Goal: Task Accomplishment & Management: Complete application form

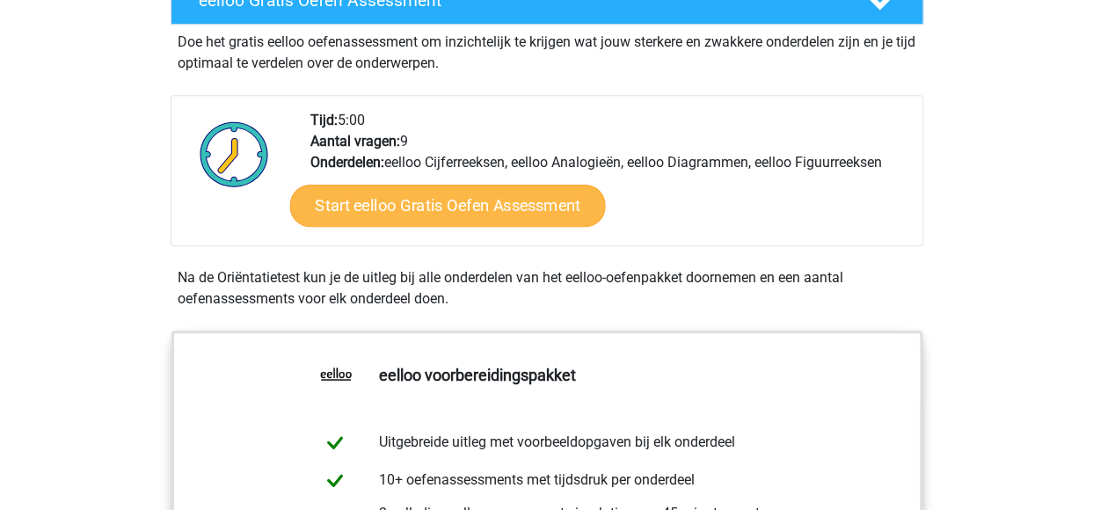
scroll to position [264, 0]
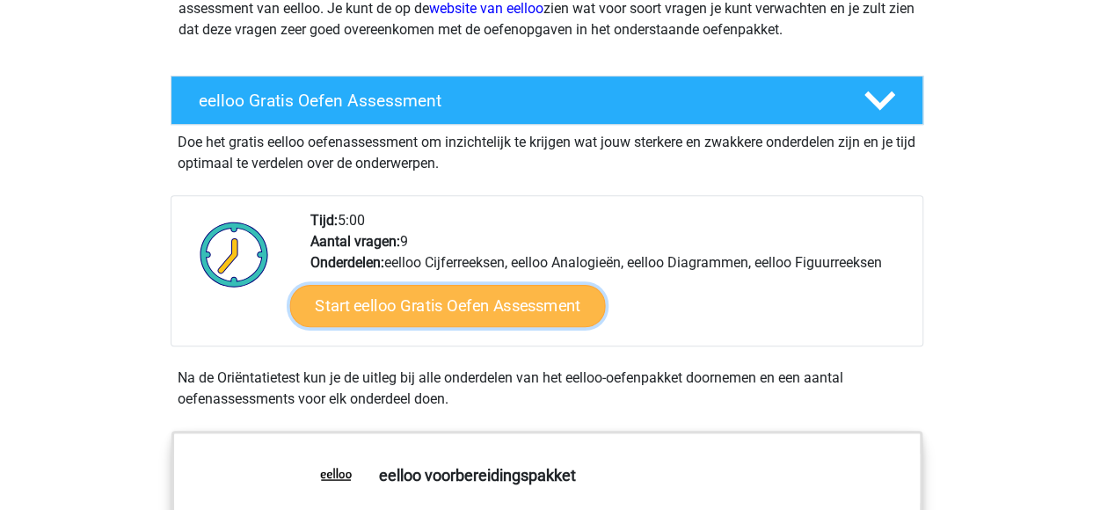
click at [427, 308] on link "Start eelloo Gratis Oefen Assessment" at bounding box center [447, 306] width 316 height 42
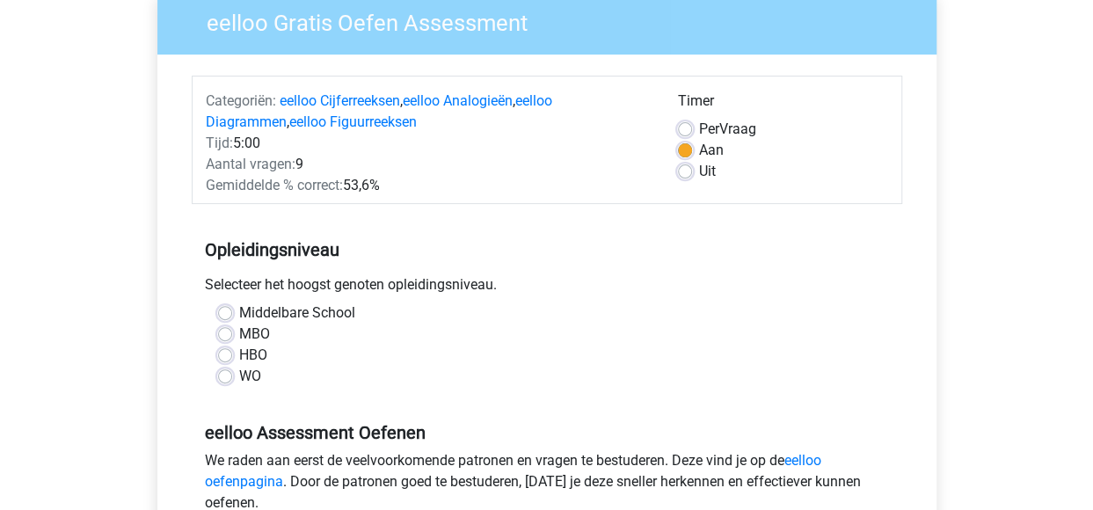
scroll to position [176, 0]
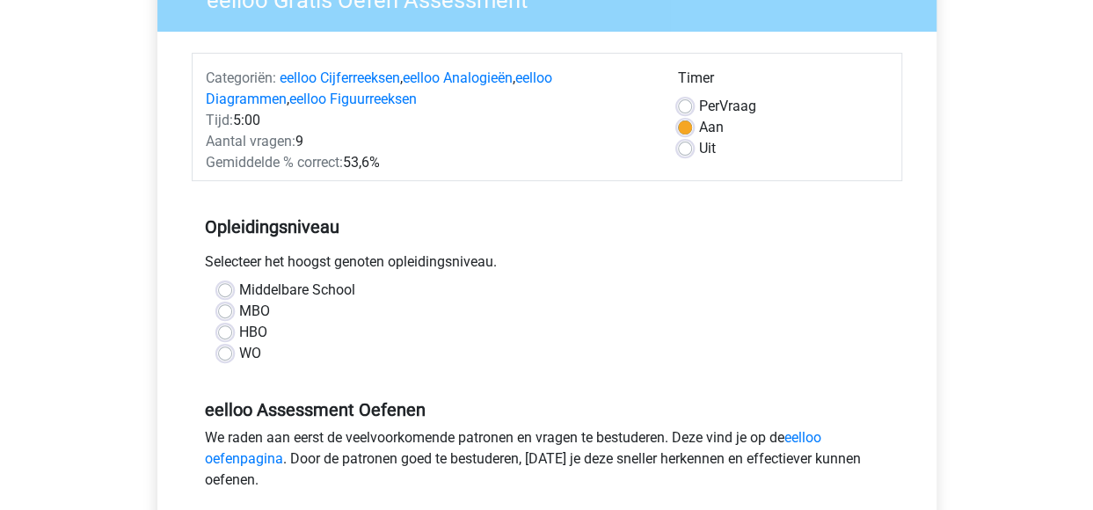
click at [239, 309] on label "MBO" at bounding box center [254, 311] width 31 height 21
click at [222, 309] on input "MBO" at bounding box center [225, 310] width 14 height 18
radio input "true"
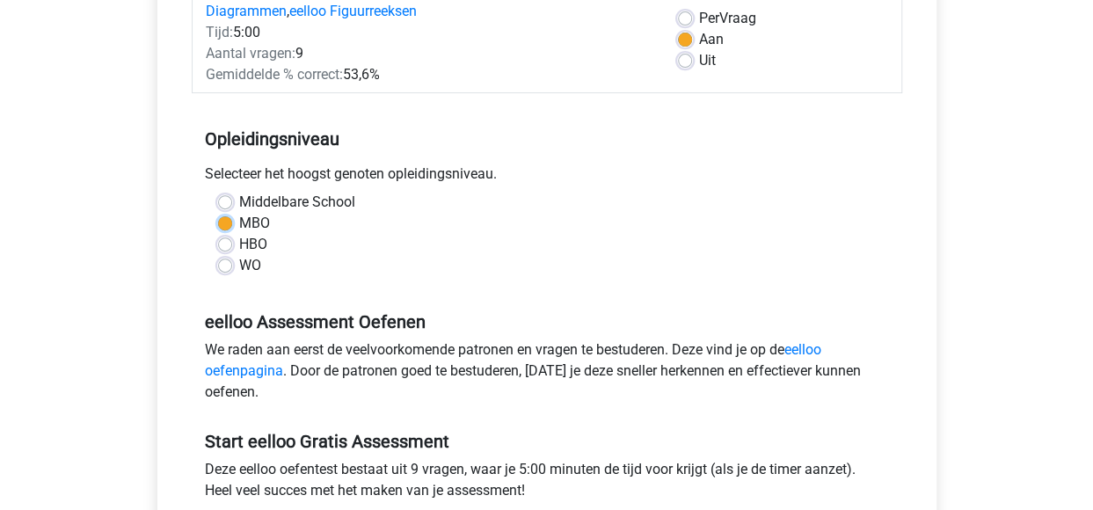
scroll to position [352, 0]
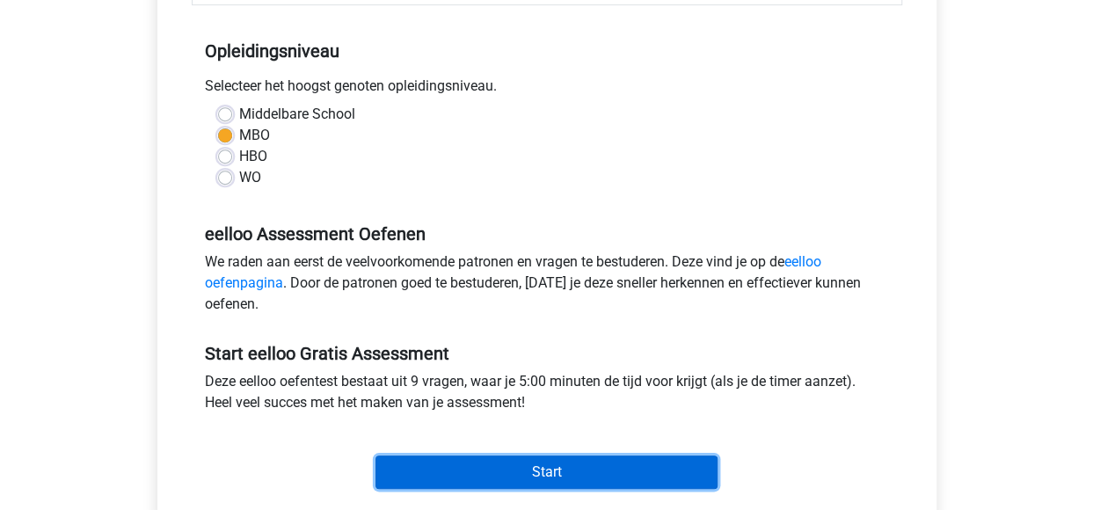
click at [456, 464] on input "Start" at bounding box center [547, 472] width 342 height 33
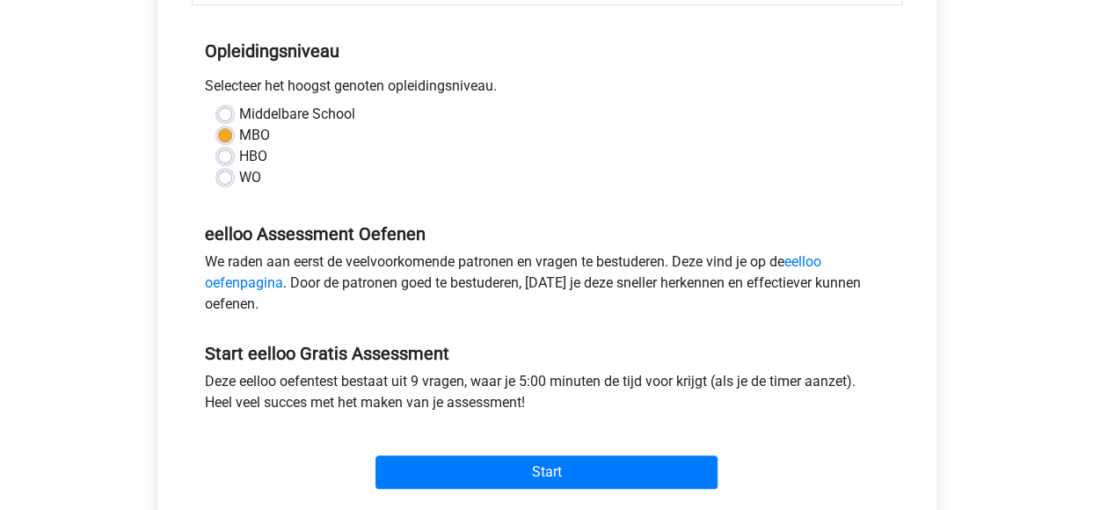
click at [234, 116] on div "Middelbare School" at bounding box center [547, 114] width 658 height 21
click at [239, 111] on label "Middelbare School" at bounding box center [297, 114] width 116 height 21
click at [225, 111] on input "Middelbare School" at bounding box center [225, 113] width 14 height 18
radio input "true"
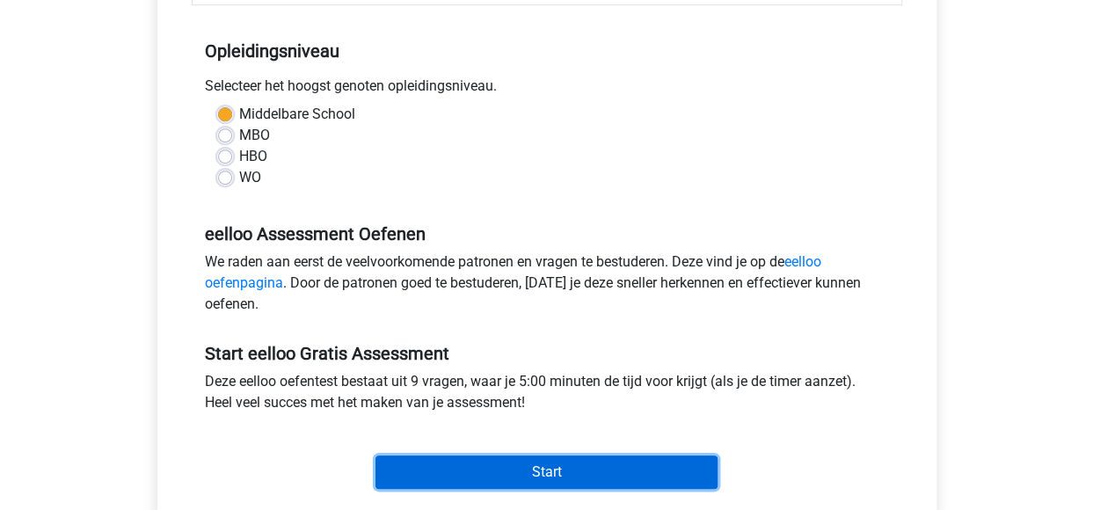
click at [602, 474] on input "Start" at bounding box center [547, 472] width 342 height 33
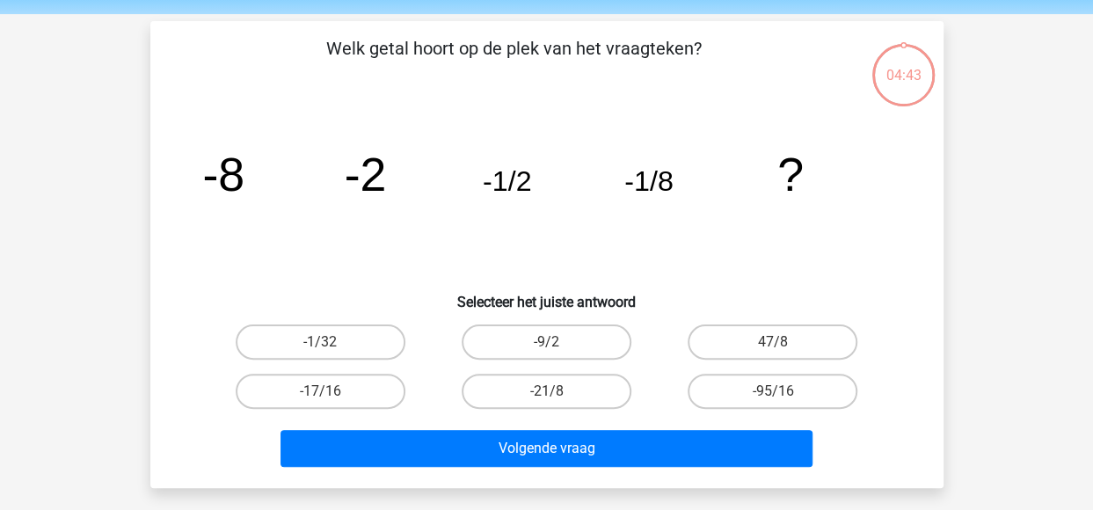
scroll to position [88, 0]
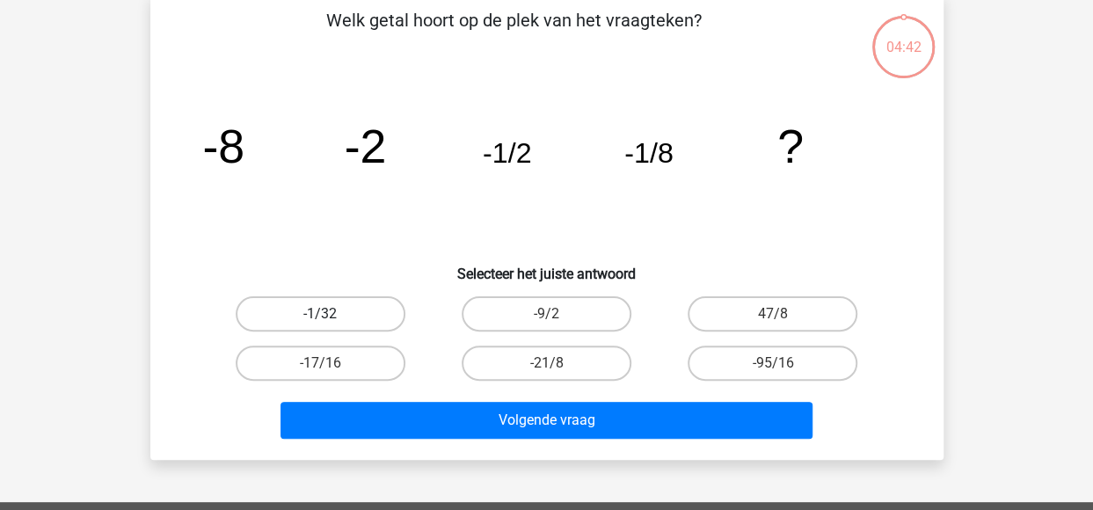
click at [362, 316] on label "-1/32" at bounding box center [321, 313] width 170 height 35
click at [332, 316] on input "-1/32" at bounding box center [325, 319] width 11 height 11
radio input "true"
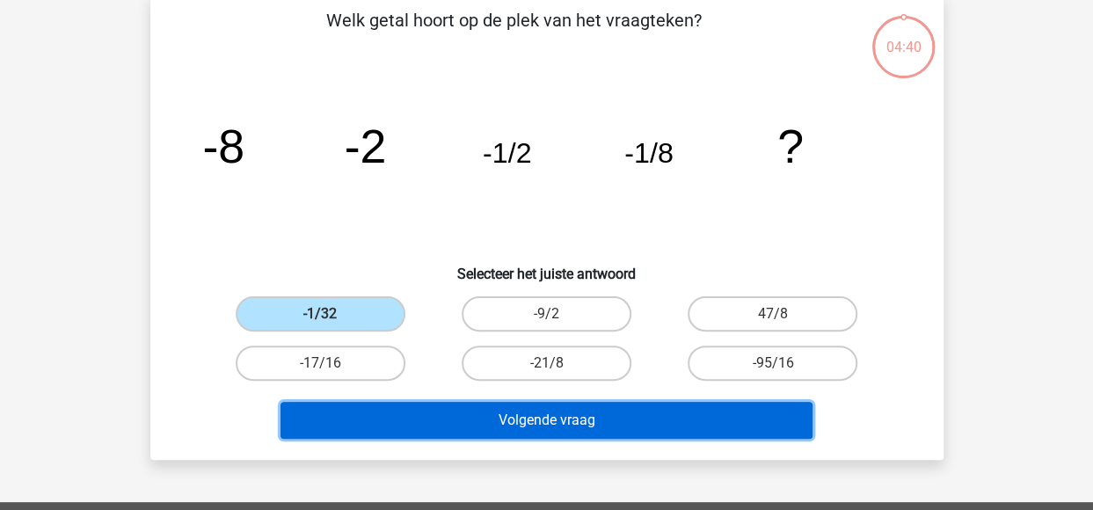
click at [494, 420] on button "Volgende vraag" at bounding box center [547, 420] width 532 height 37
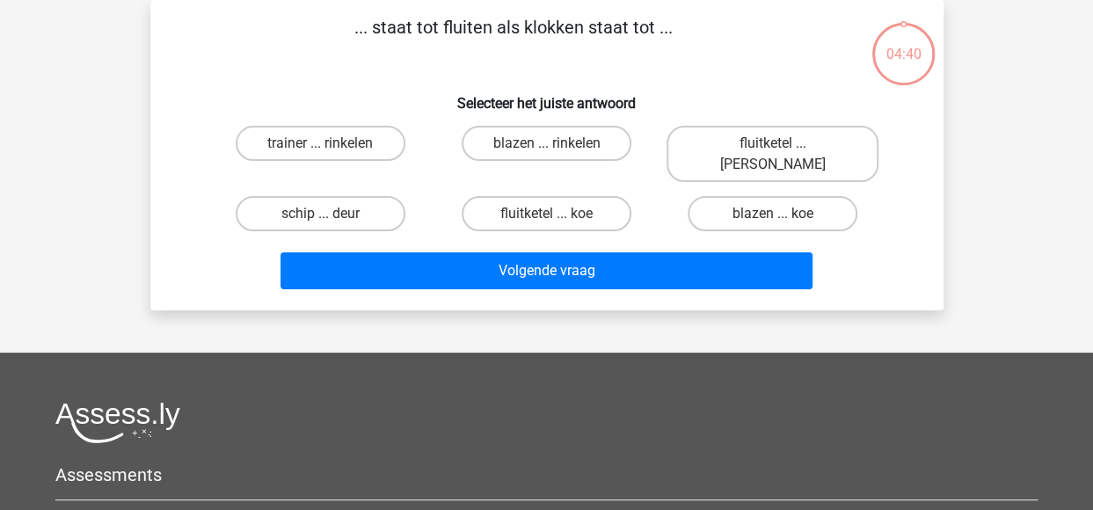
scroll to position [0, 0]
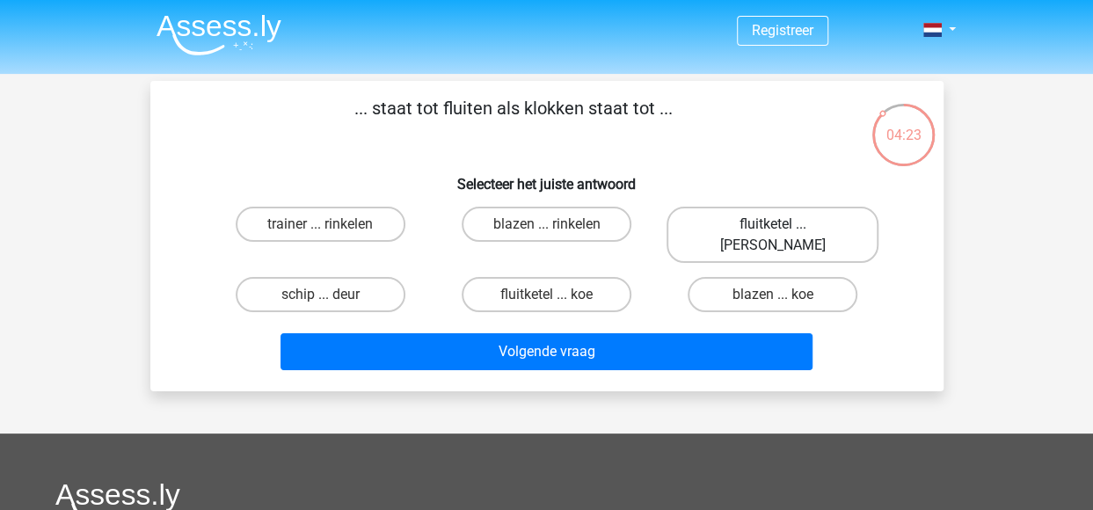
click at [737, 228] on label "fluitketel ... luiden" at bounding box center [773, 235] width 212 height 56
click at [773, 228] on input "fluitketel ... luiden" at bounding box center [778, 229] width 11 height 11
radio input "true"
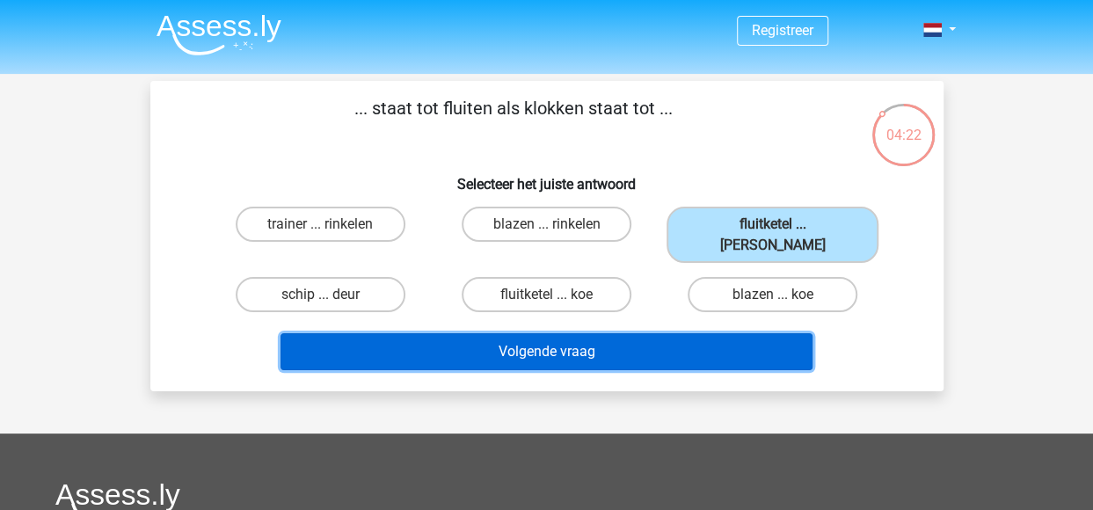
click at [575, 333] on button "Volgende vraag" at bounding box center [547, 351] width 532 height 37
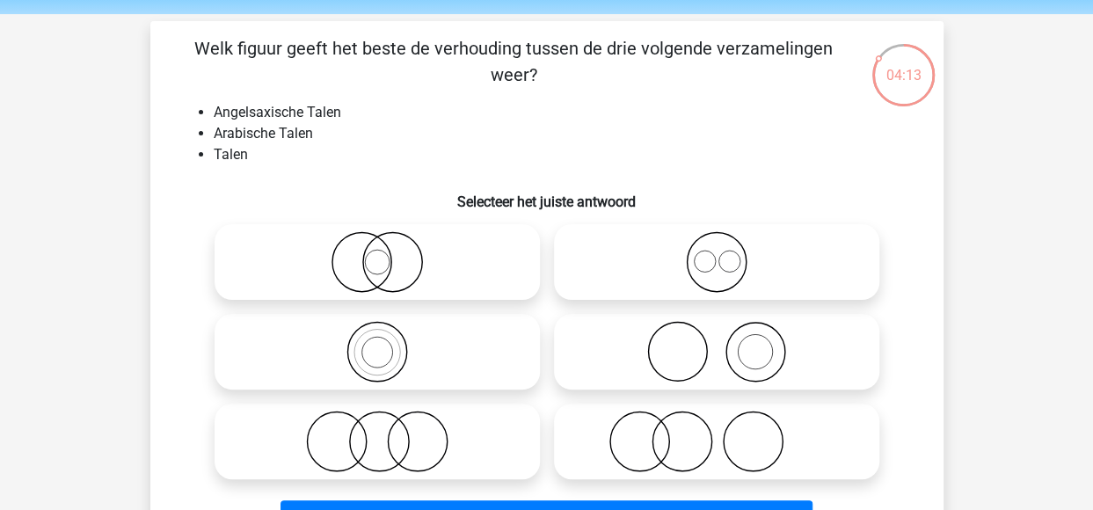
scroll to position [88, 0]
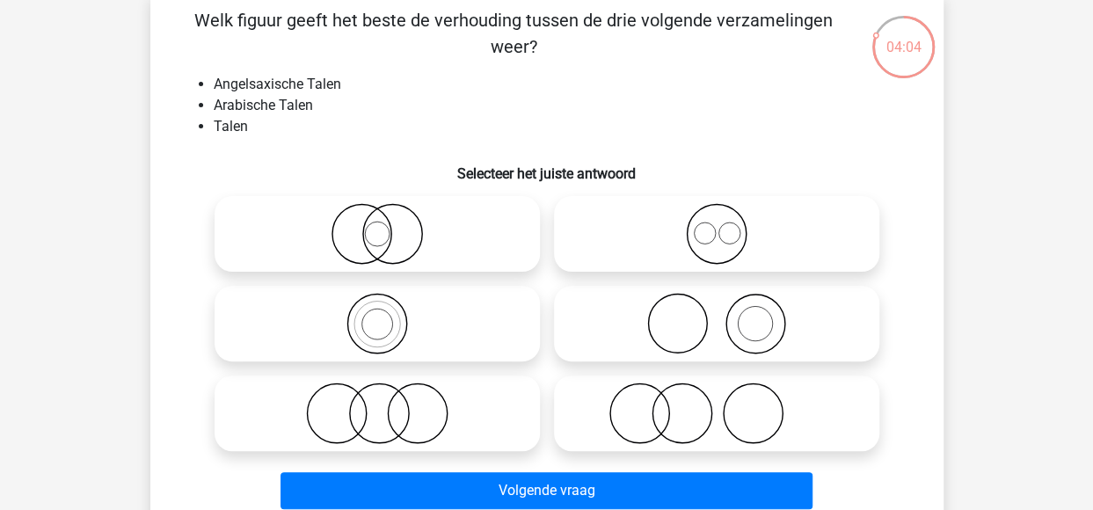
click at [712, 240] on icon at bounding box center [716, 234] width 311 height 62
click at [717, 225] on input "radio" at bounding box center [722, 219] width 11 height 11
radio input "true"
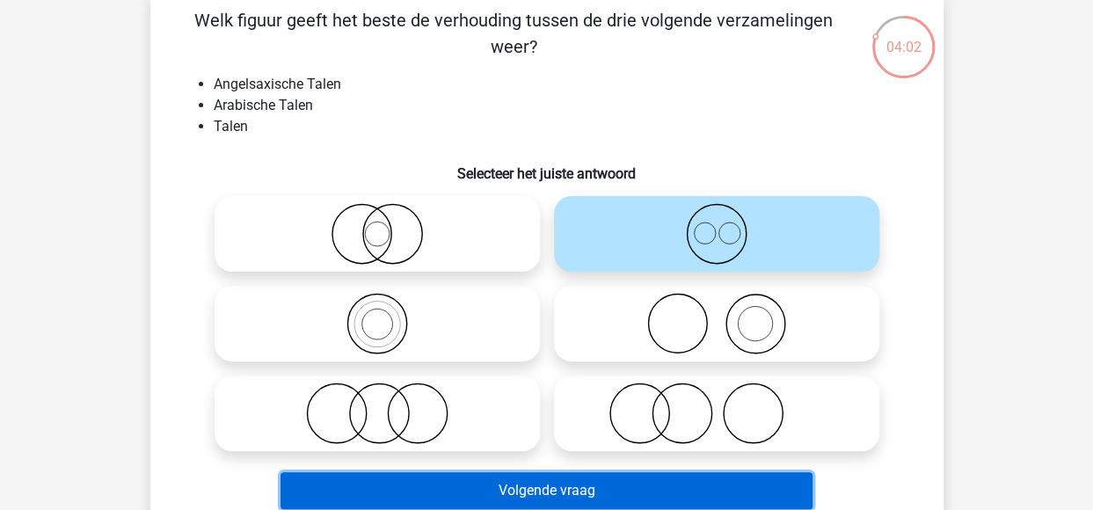
click at [586, 499] on button "Volgende vraag" at bounding box center [547, 490] width 532 height 37
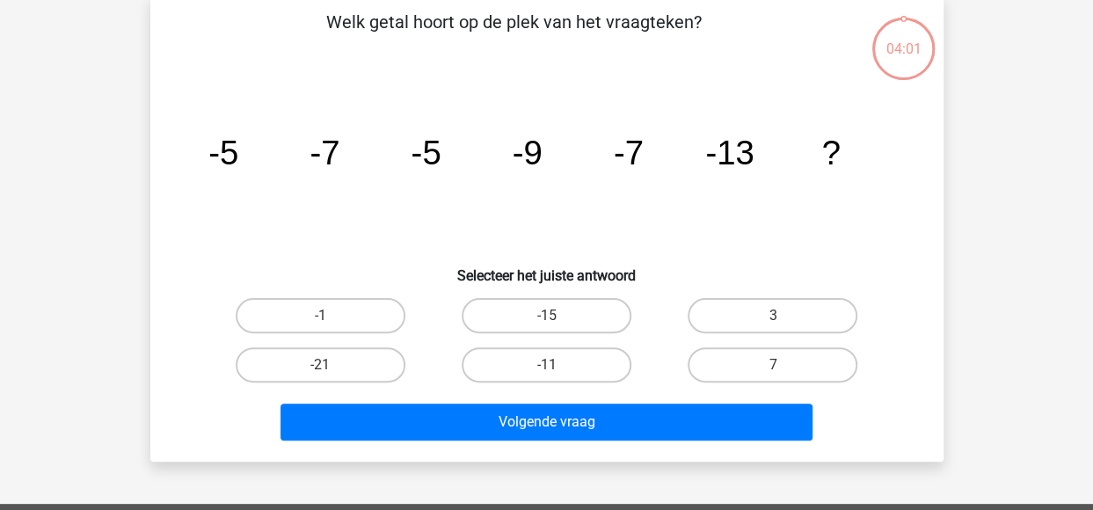
scroll to position [81, 0]
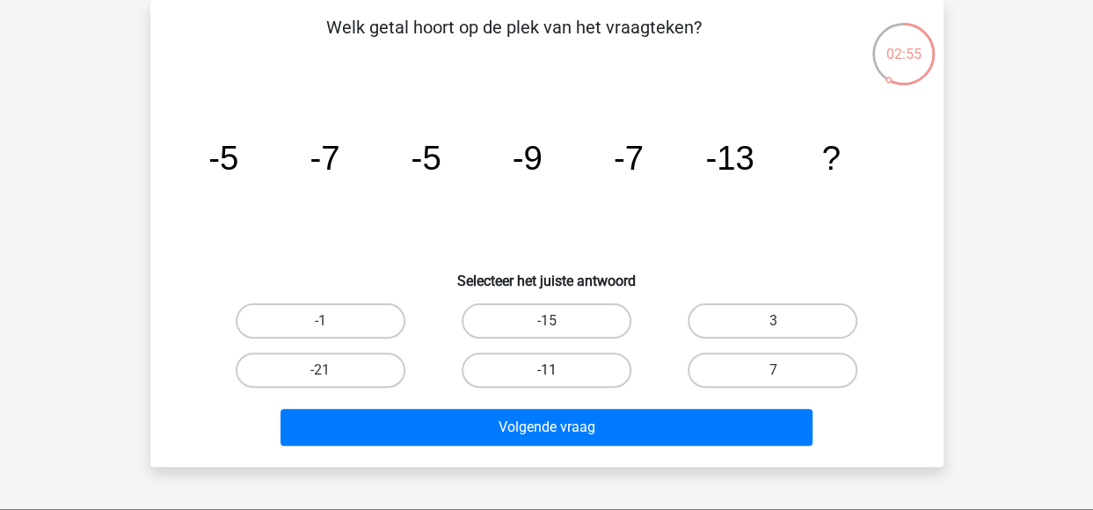
click at [544, 363] on label "-11" at bounding box center [547, 370] width 170 height 35
click at [546, 370] on input "-11" at bounding box center [551, 375] width 11 height 11
radio input "true"
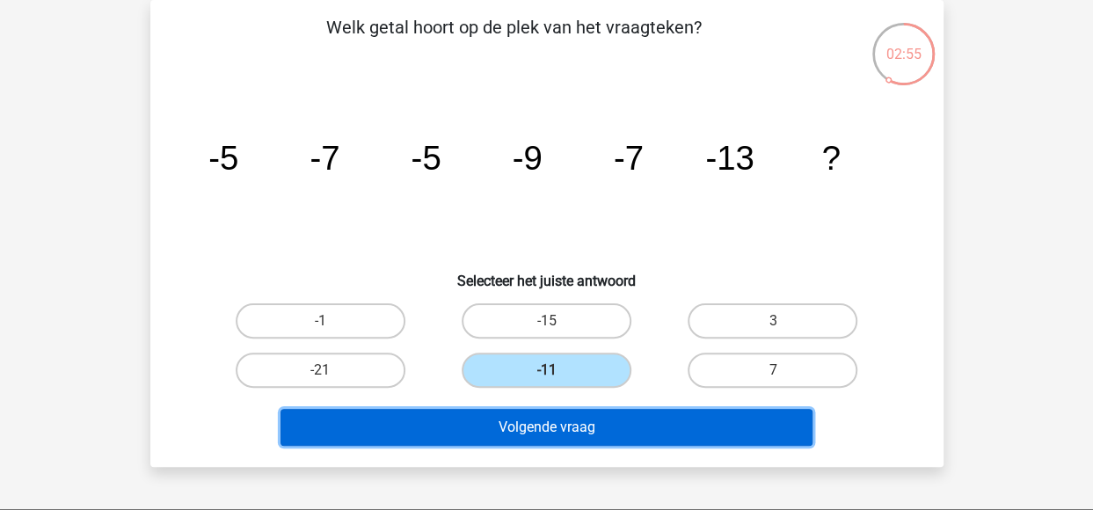
click at [507, 422] on button "Volgende vraag" at bounding box center [547, 427] width 532 height 37
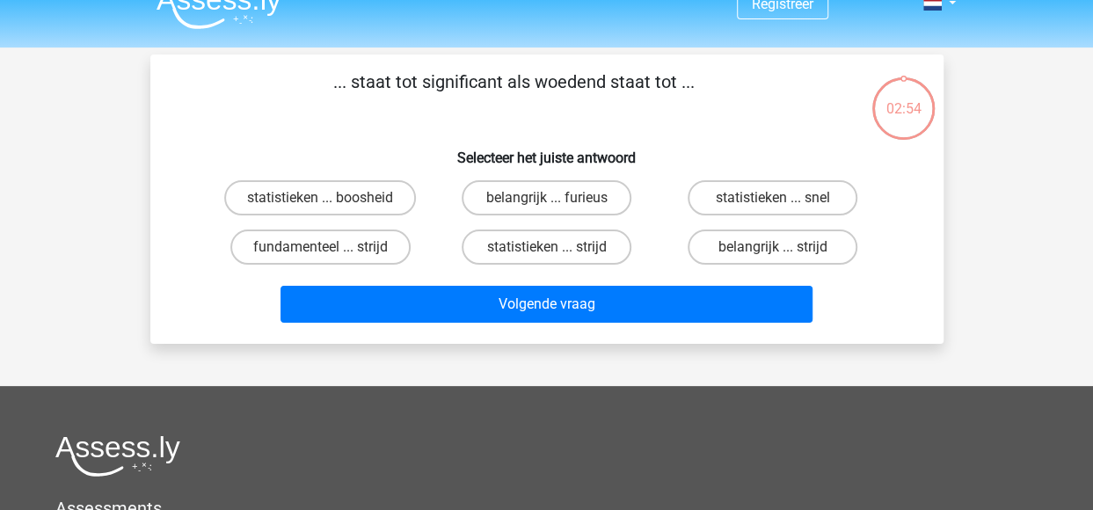
scroll to position [0, 0]
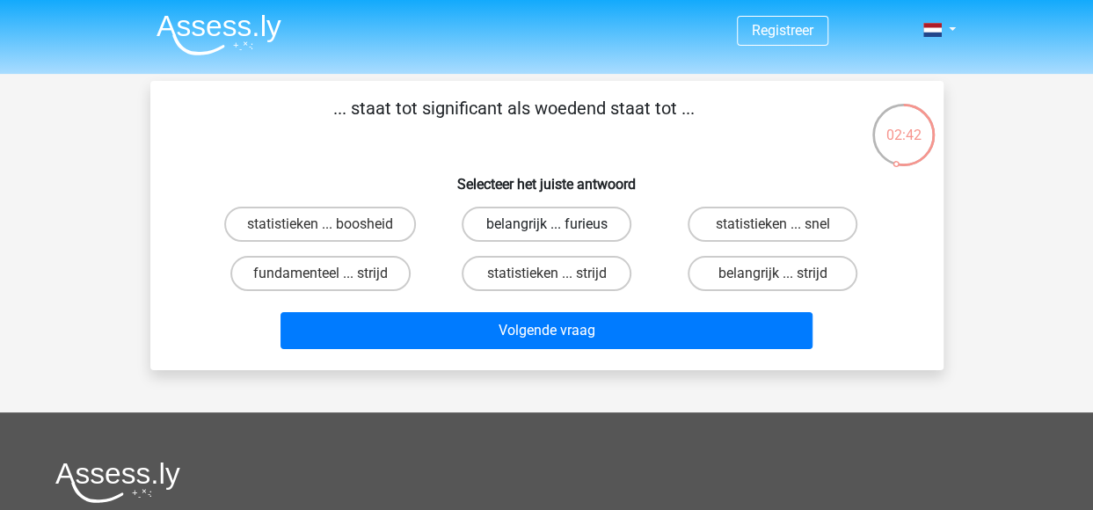
click at [508, 224] on label "belangrijk ... furieus" at bounding box center [547, 224] width 170 height 35
click at [546, 224] on input "belangrijk ... furieus" at bounding box center [551, 229] width 11 height 11
radio input "true"
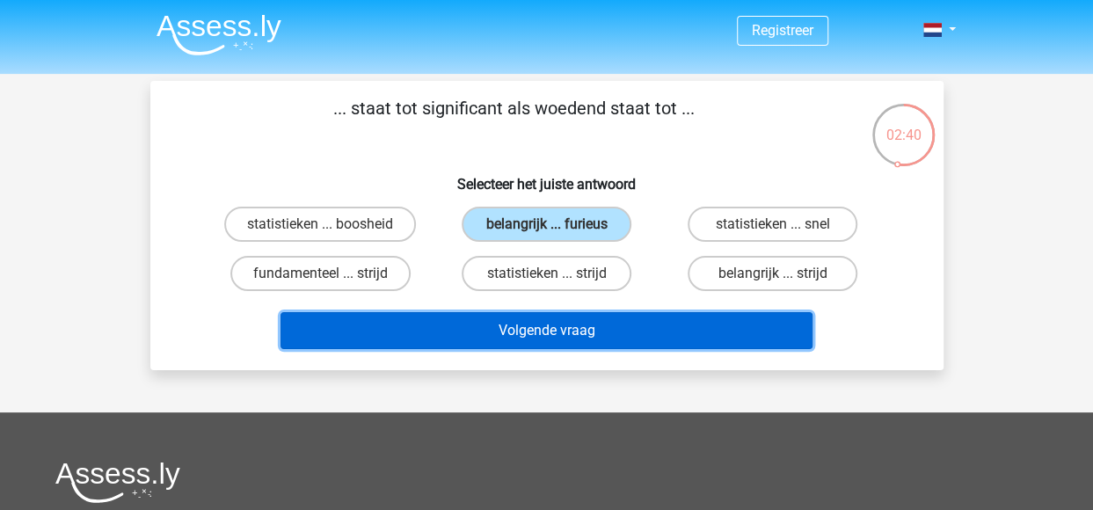
click at [519, 328] on button "Volgende vraag" at bounding box center [547, 330] width 532 height 37
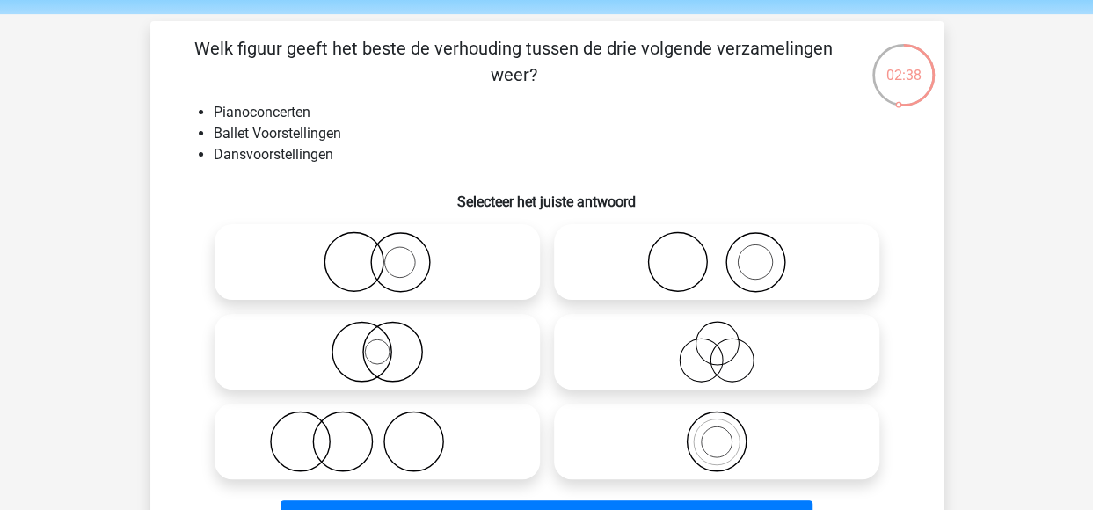
scroll to position [88, 0]
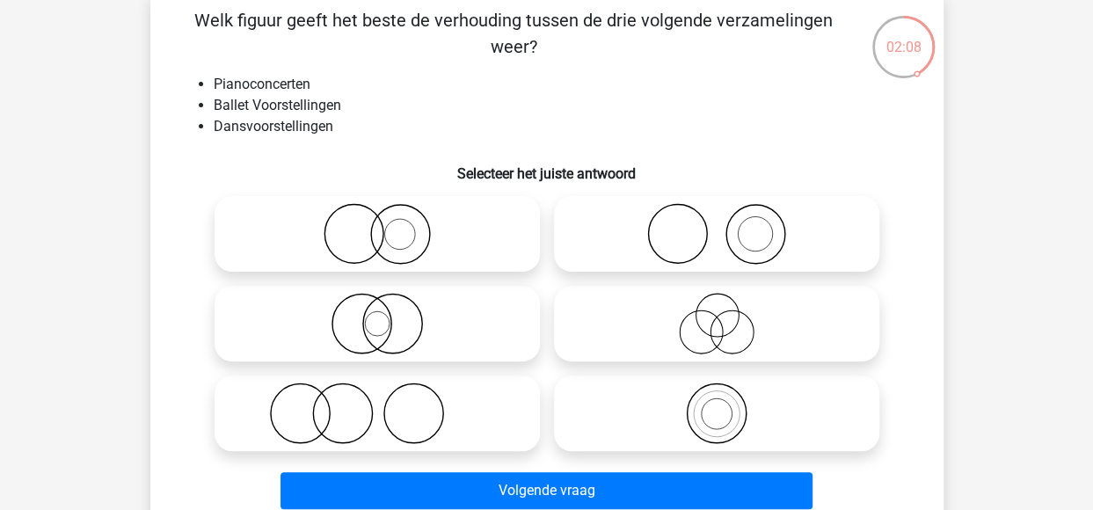
click at [712, 237] on icon at bounding box center [716, 234] width 311 height 62
click at [717, 225] on input "radio" at bounding box center [722, 219] width 11 height 11
radio input "true"
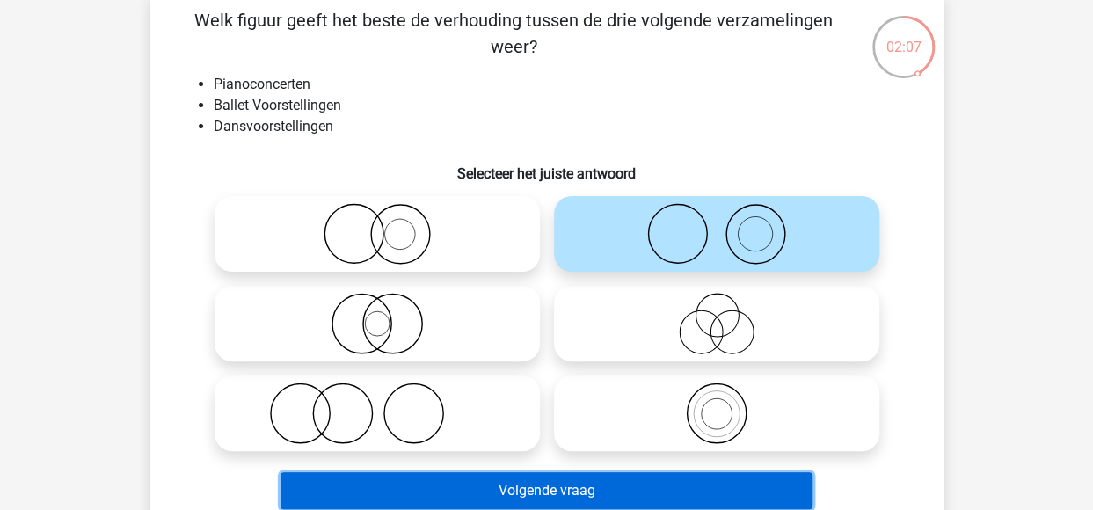
click at [572, 493] on button "Volgende vraag" at bounding box center [547, 490] width 532 height 37
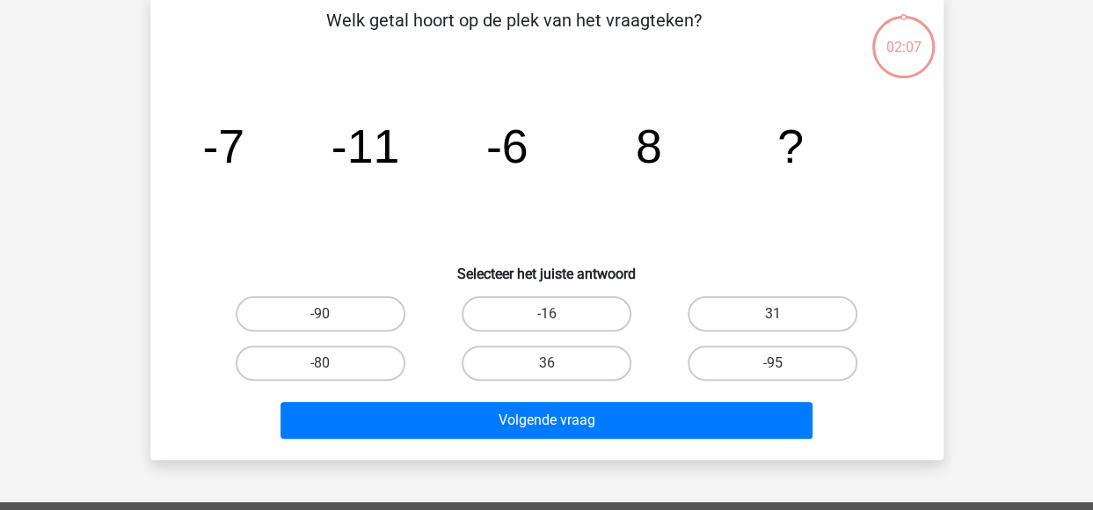
scroll to position [81, 0]
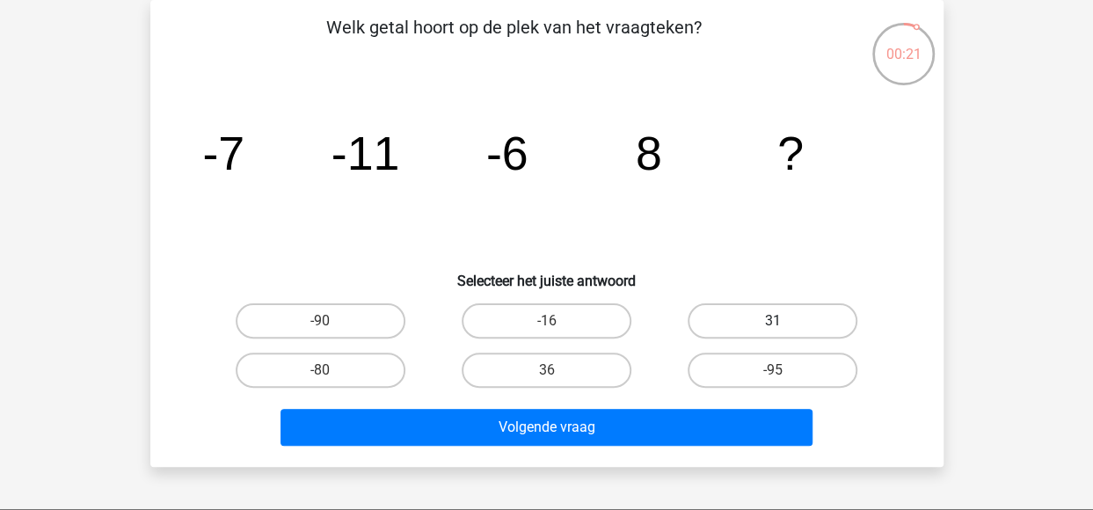
click at [751, 323] on label "31" at bounding box center [773, 320] width 170 height 35
click at [773, 323] on input "31" at bounding box center [778, 326] width 11 height 11
radio input "true"
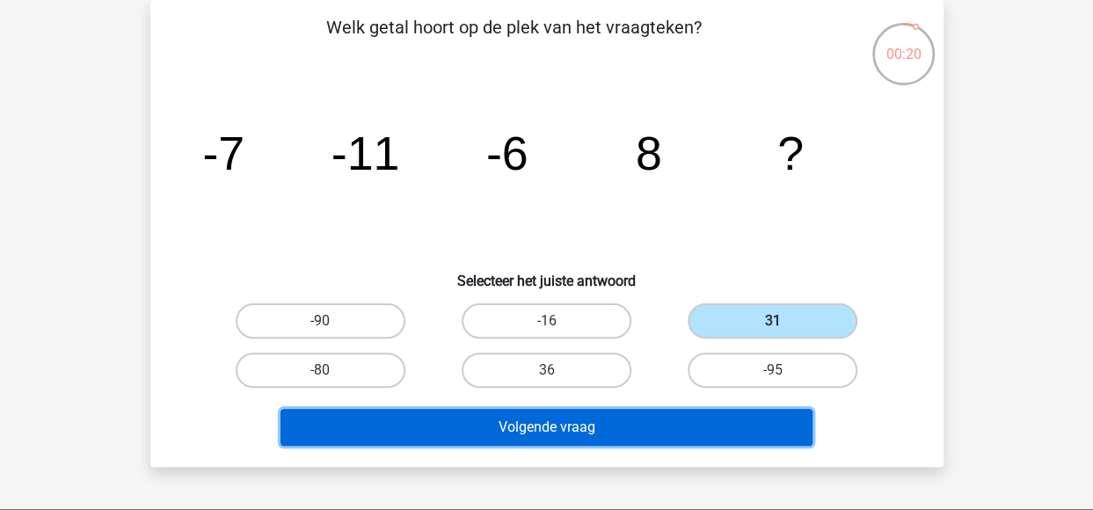
click at [663, 422] on button "Volgende vraag" at bounding box center [547, 427] width 532 height 37
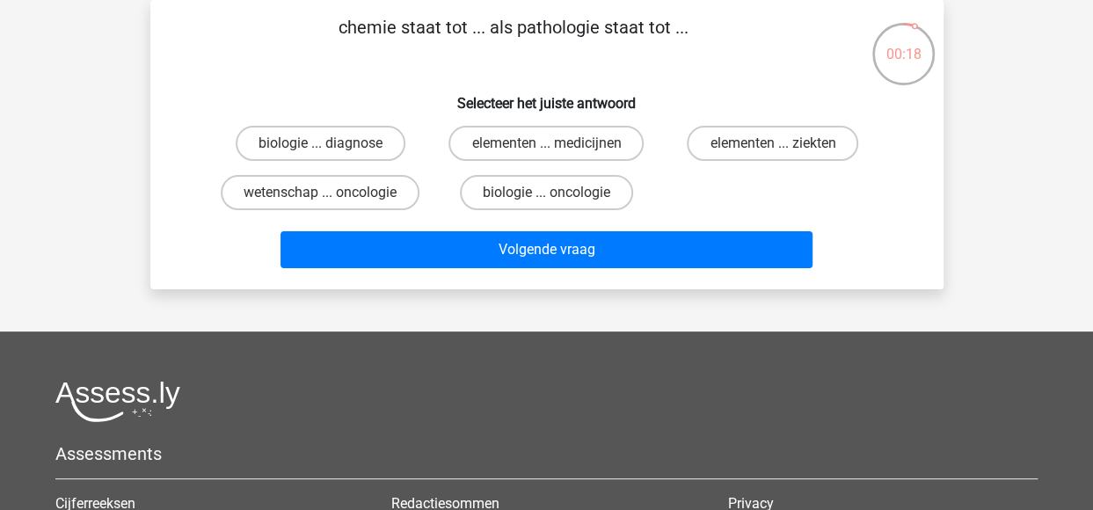
scroll to position [0, 0]
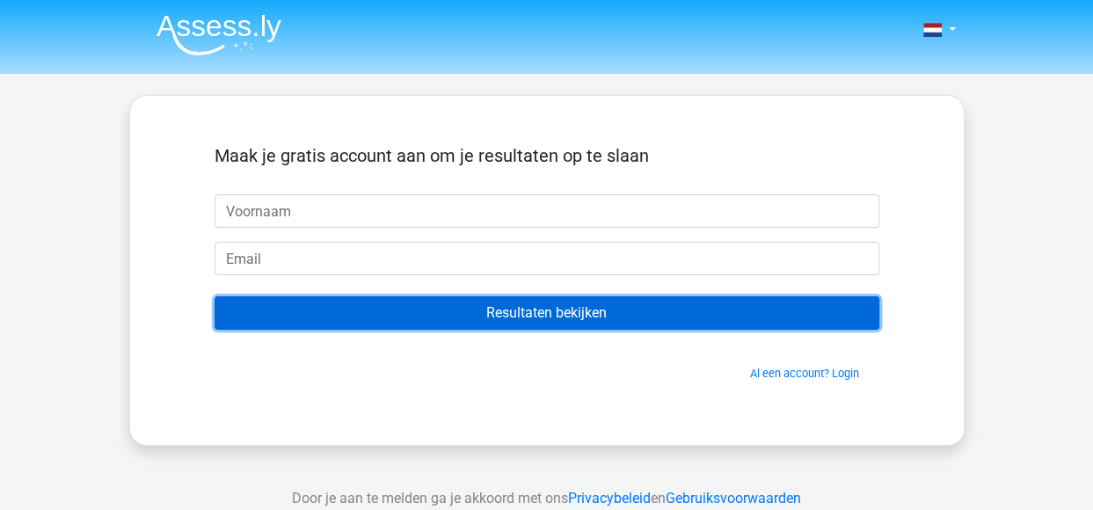
click at [492, 319] on input "Resultaten bekijken" at bounding box center [547, 312] width 665 height 33
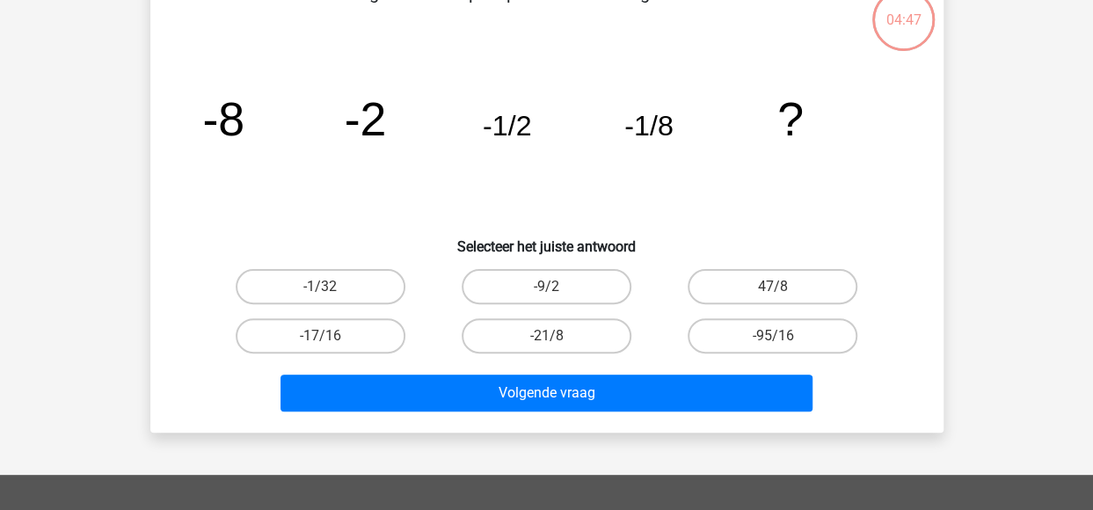
scroll to position [88, 0]
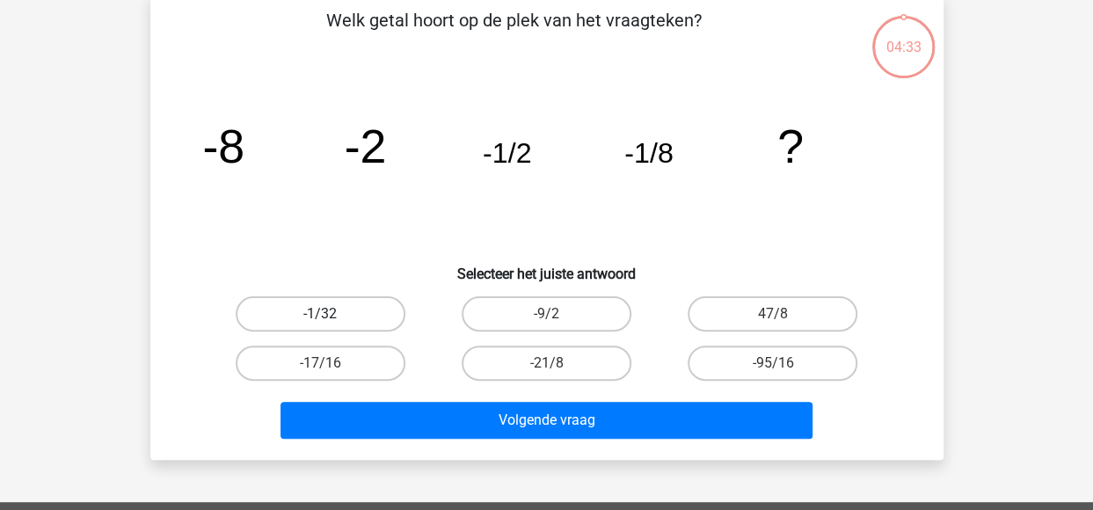
click at [357, 310] on label "-1/32" at bounding box center [321, 313] width 170 height 35
click at [332, 314] on input "-1/32" at bounding box center [325, 319] width 11 height 11
radio input "true"
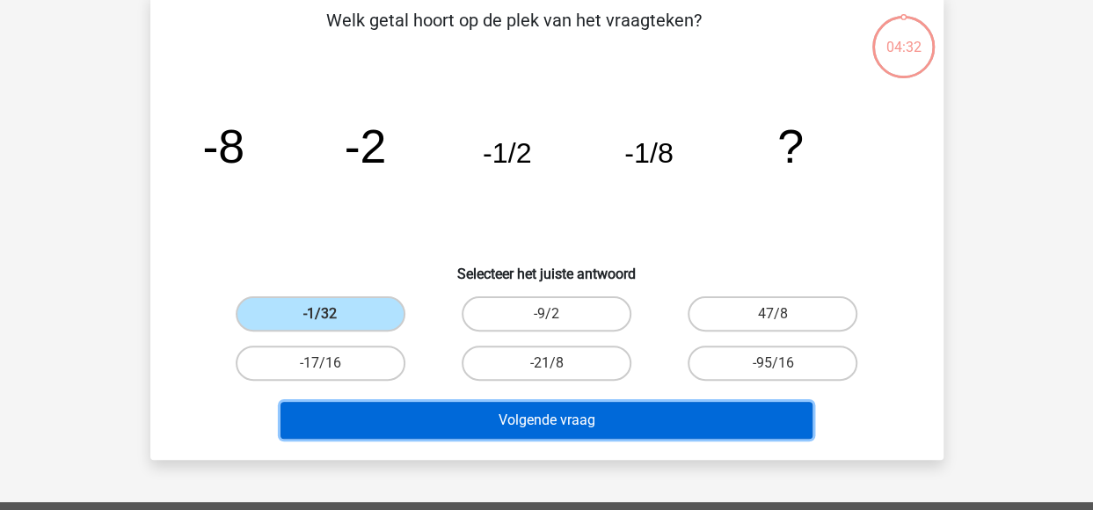
click at [529, 426] on button "Volgende vraag" at bounding box center [547, 420] width 532 height 37
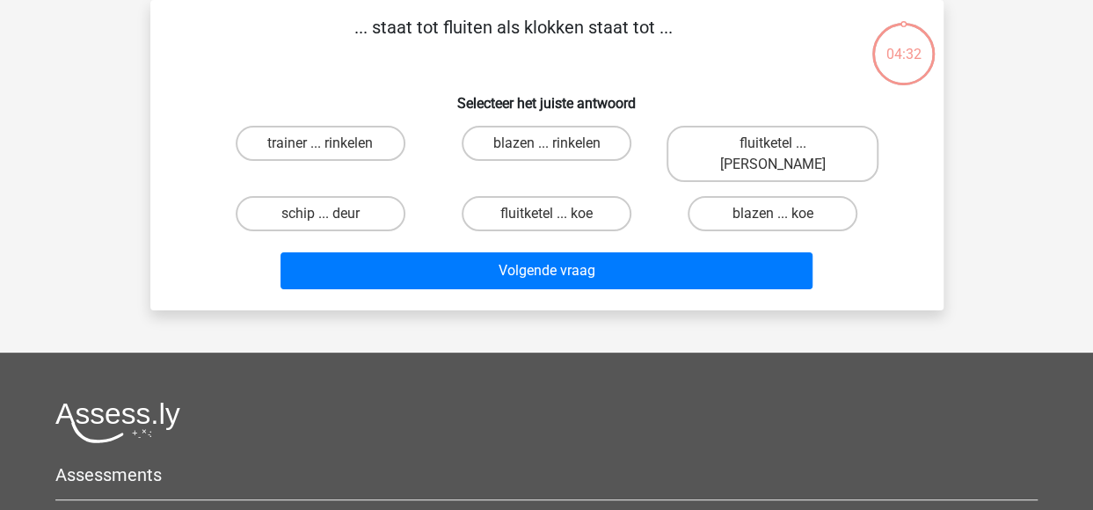
scroll to position [0, 0]
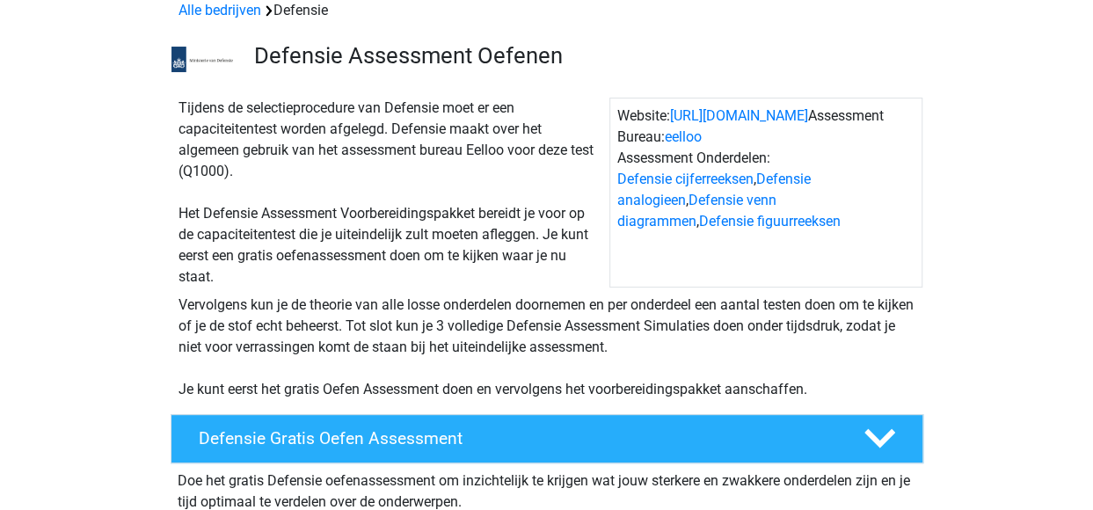
scroll to position [176, 0]
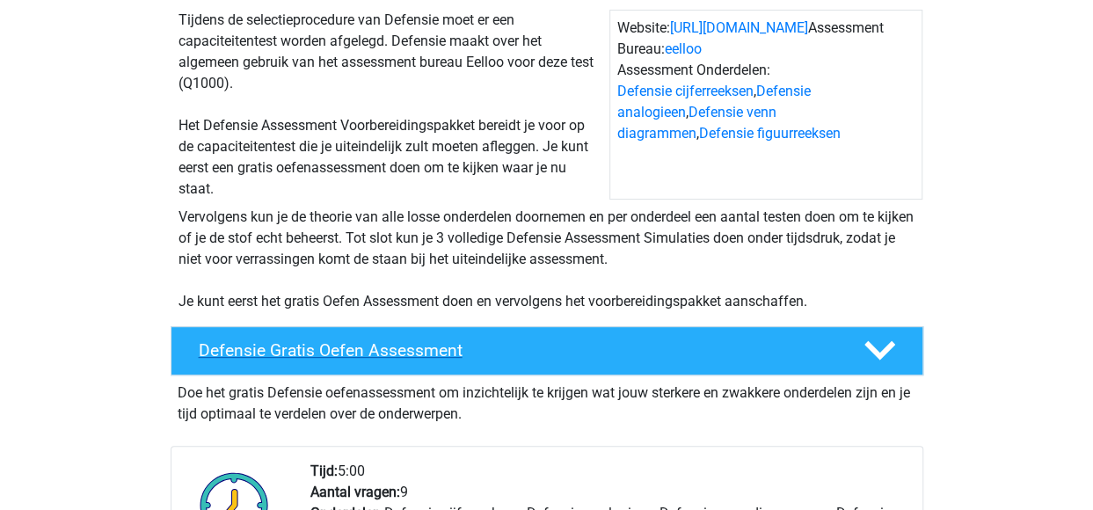
click at [536, 352] on h4 "Defensie Gratis Oefen Assessment" at bounding box center [517, 350] width 637 height 20
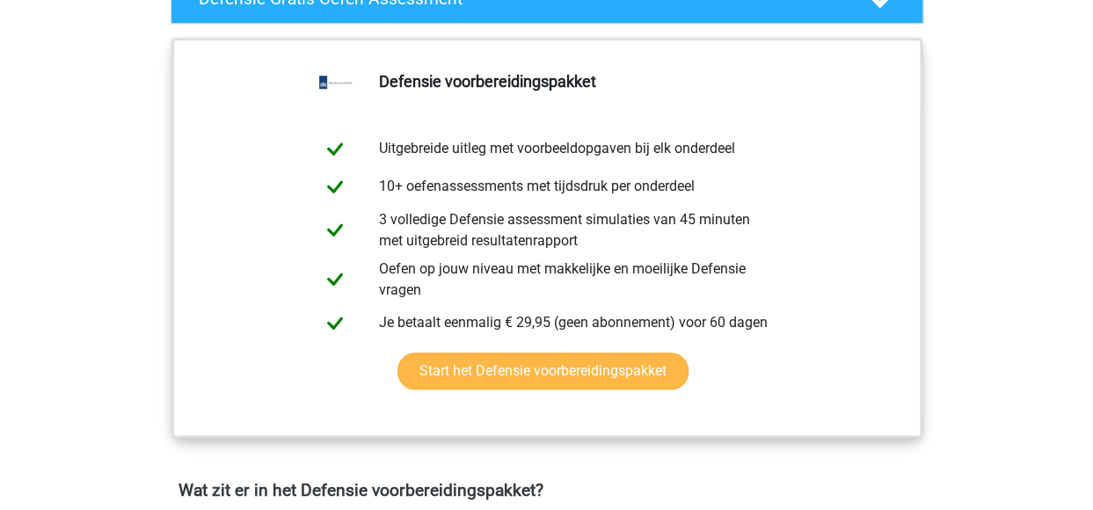
scroll to position [440, 0]
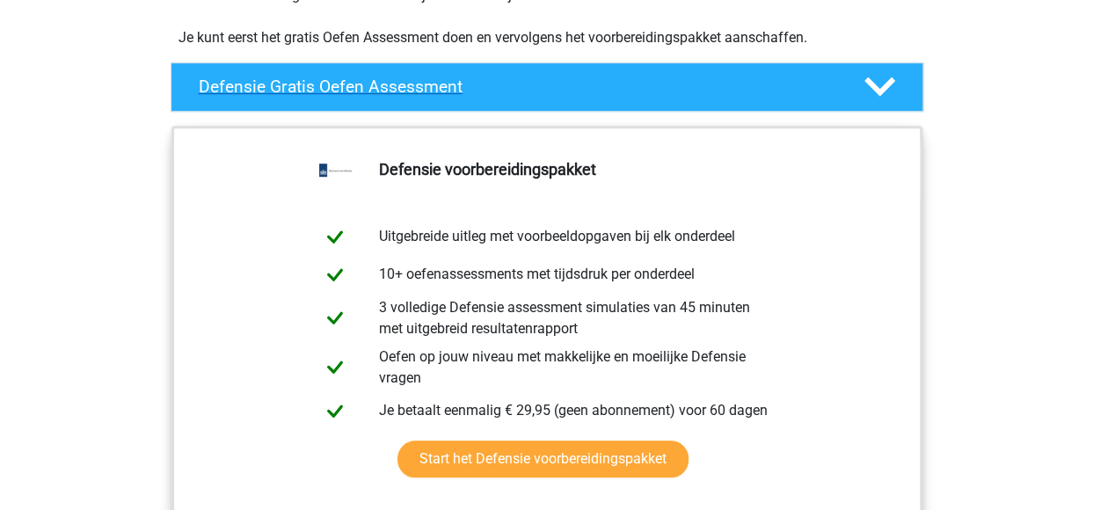
click at [443, 91] on h4 "Defensie Gratis Oefen Assessment" at bounding box center [517, 87] width 637 height 20
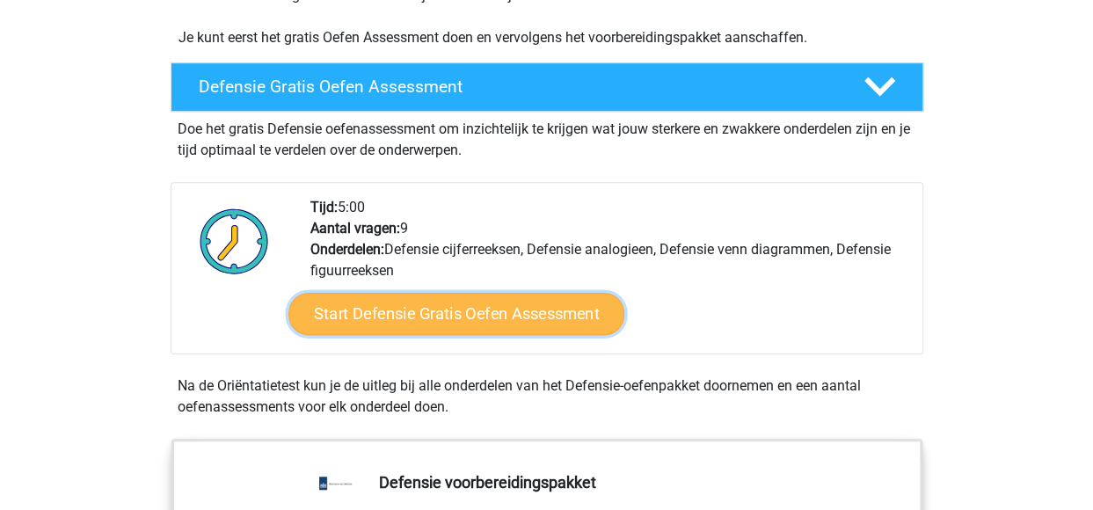
click at [474, 303] on link "Start Defensie Gratis Oefen Assessment" at bounding box center [456, 314] width 336 height 42
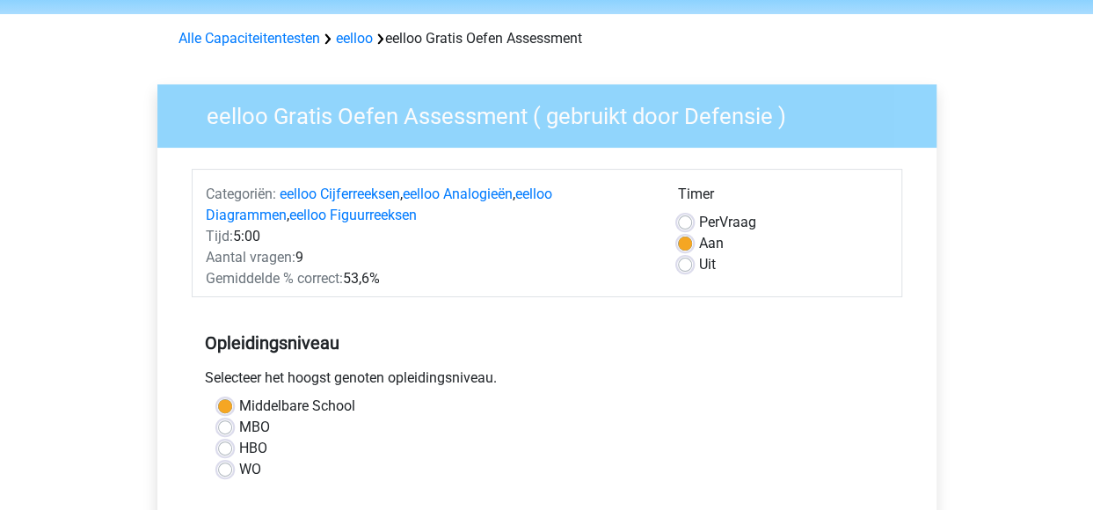
scroll to position [88, 0]
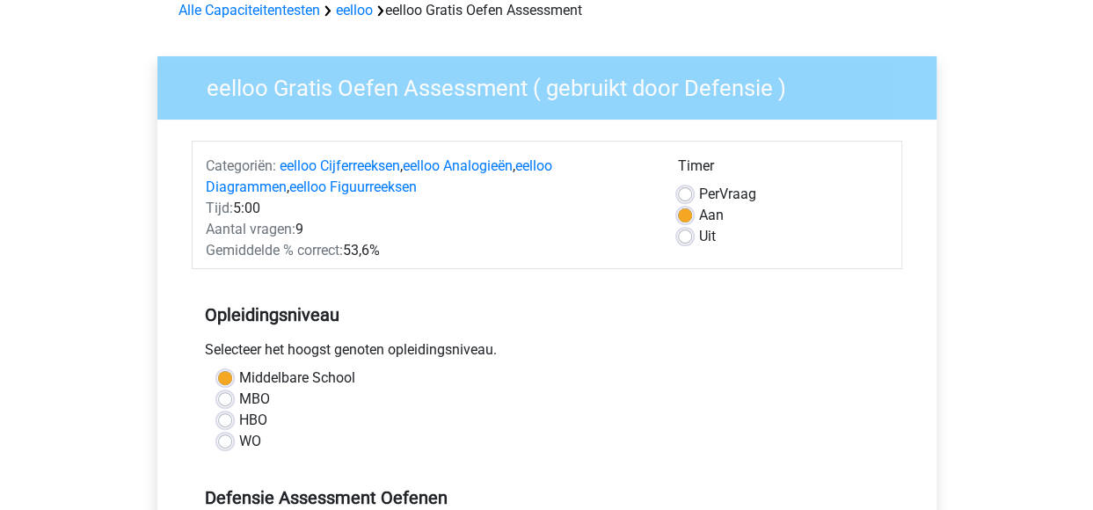
click at [239, 395] on label "MBO" at bounding box center [254, 399] width 31 height 21
click at [226, 395] on input "MBO" at bounding box center [225, 398] width 14 height 18
radio input "true"
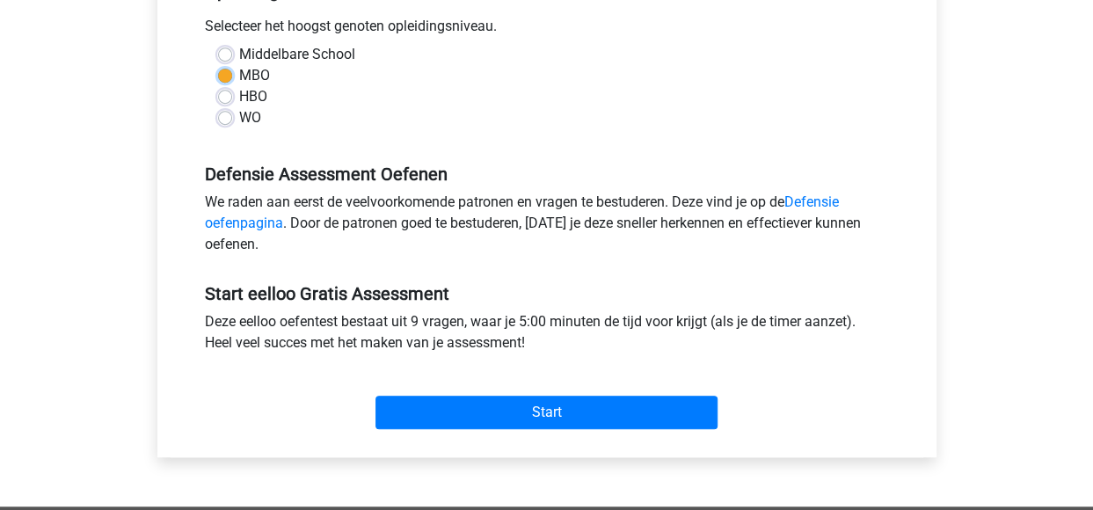
scroll to position [440, 0]
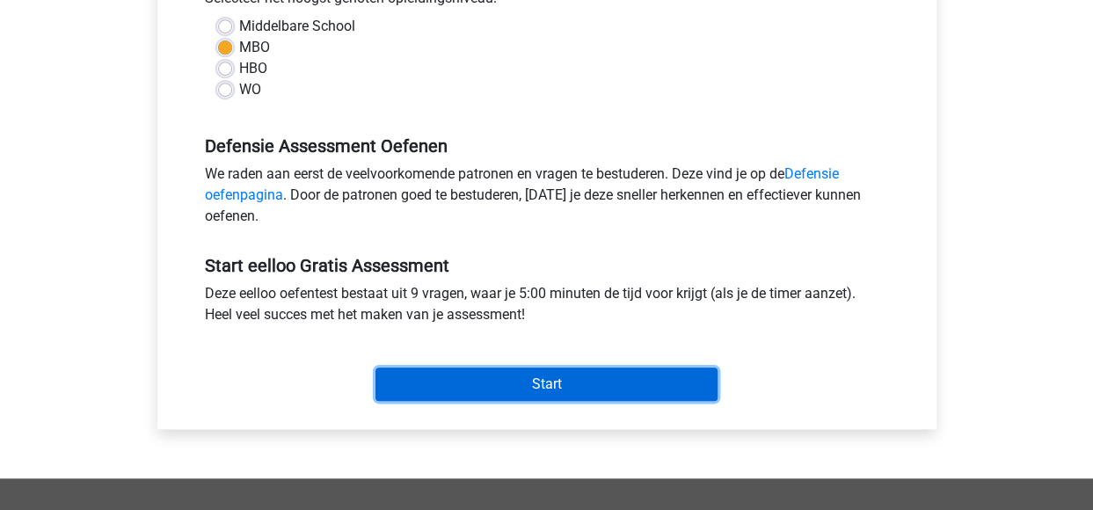
click at [478, 391] on input "Start" at bounding box center [547, 384] width 342 height 33
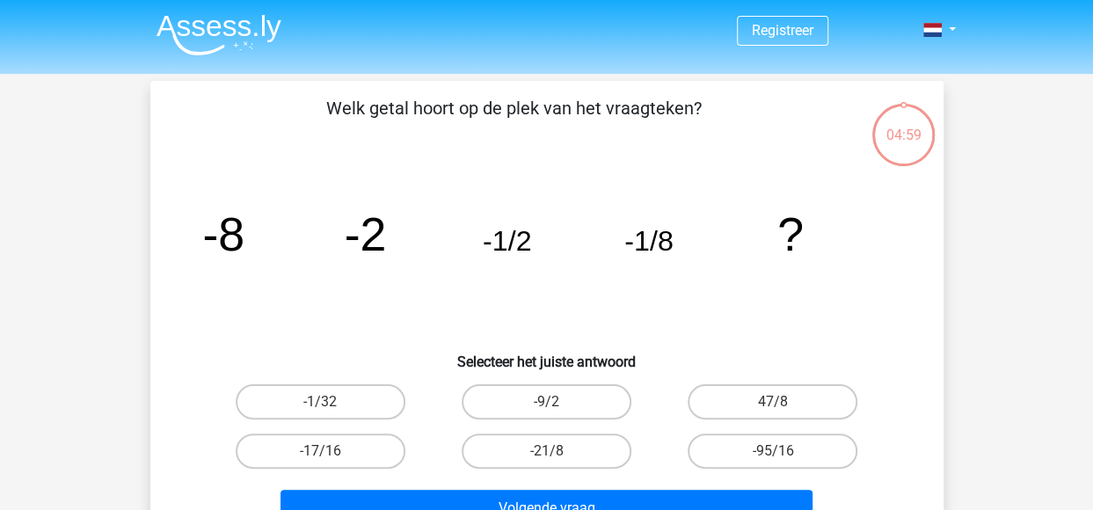
scroll to position [88, 0]
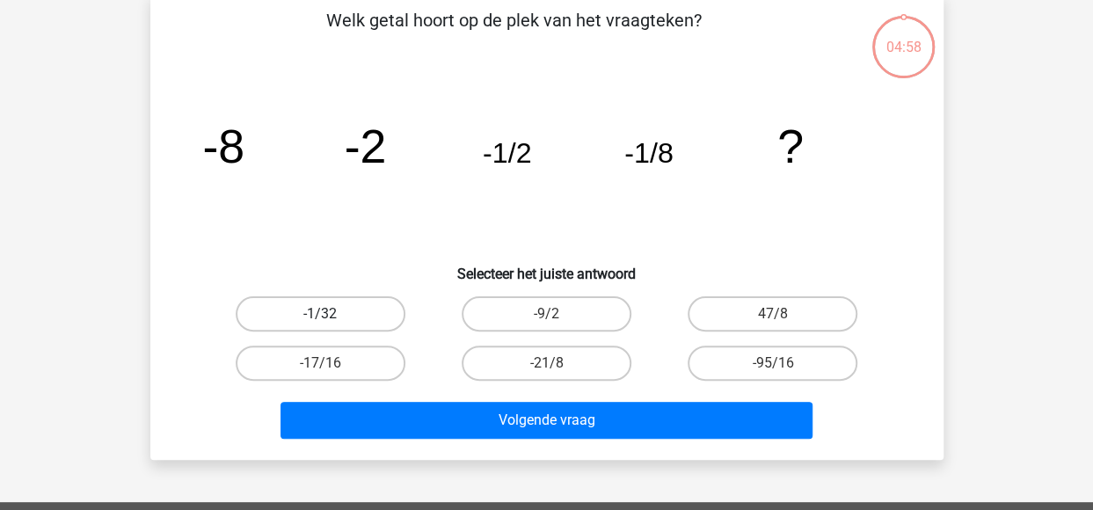
click at [346, 317] on label "-1/32" at bounding box center [321, 313] width 170 height 35
click at [332, 317] on input "-1/32" at bounding box center [325, 319] width 11 height 11
radio input "true"
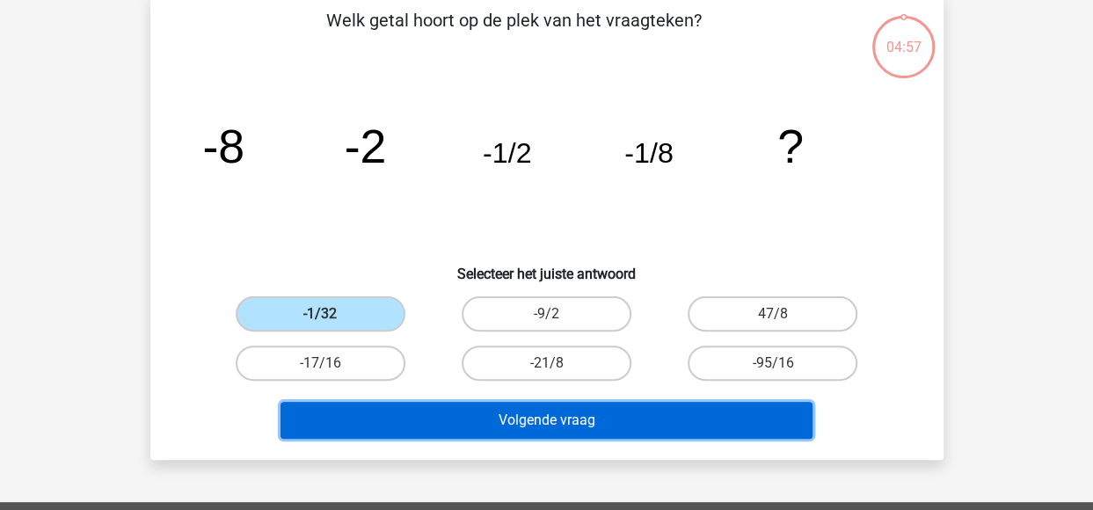
click at [455, 425] on button "Volgende vraag" at bounding box center [547, 420] width 532 height 37
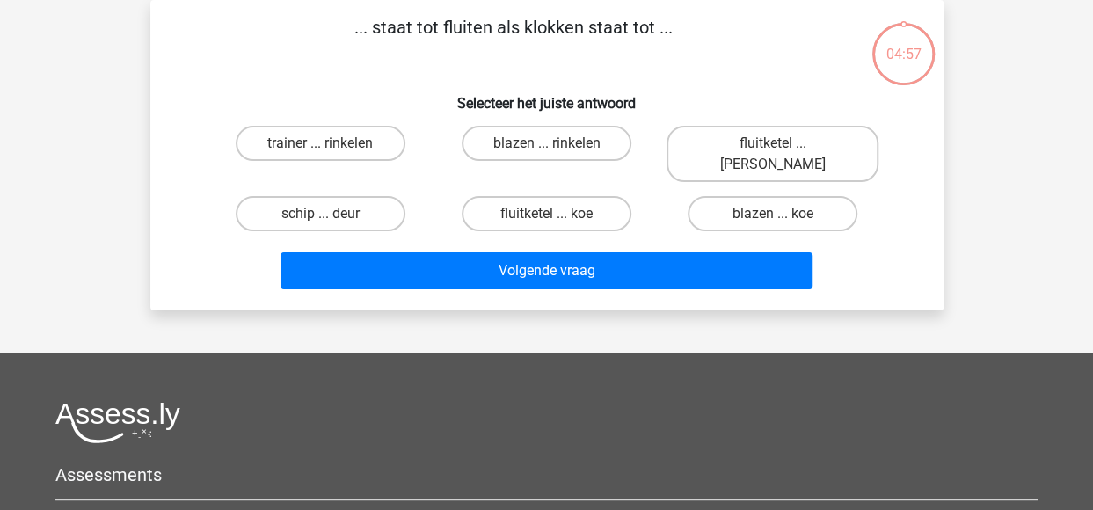
scroll to position [0, 0]
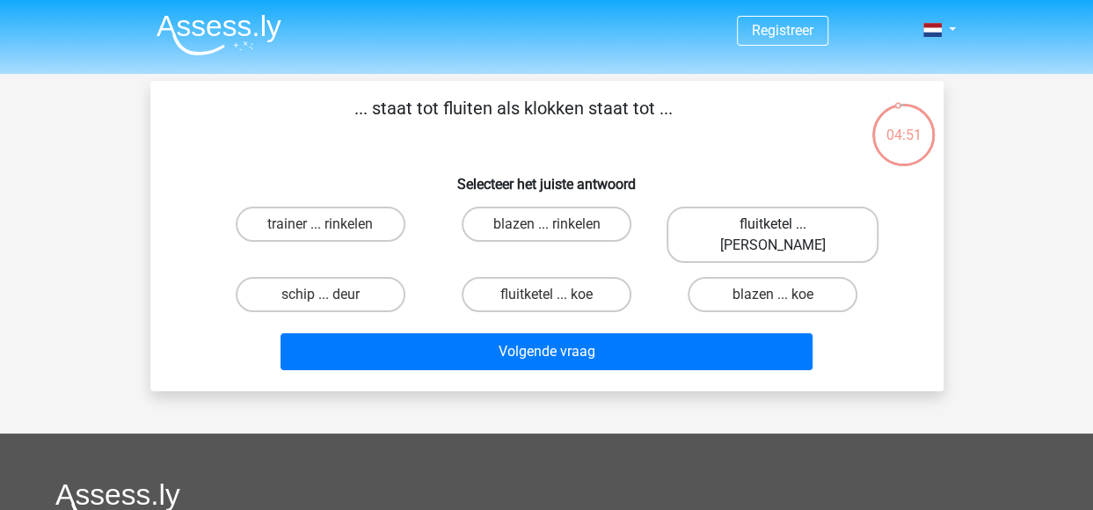
click at [758, 223] on label "fluitketel ... [PERSON_NAME]" at bounding box center [773, 235] width 212 height 56
click at [773, 224] on input "fluitketel ... [PERSON_NAME]" at bounding box center [778, 229] width 11 height 11
radio input "true"
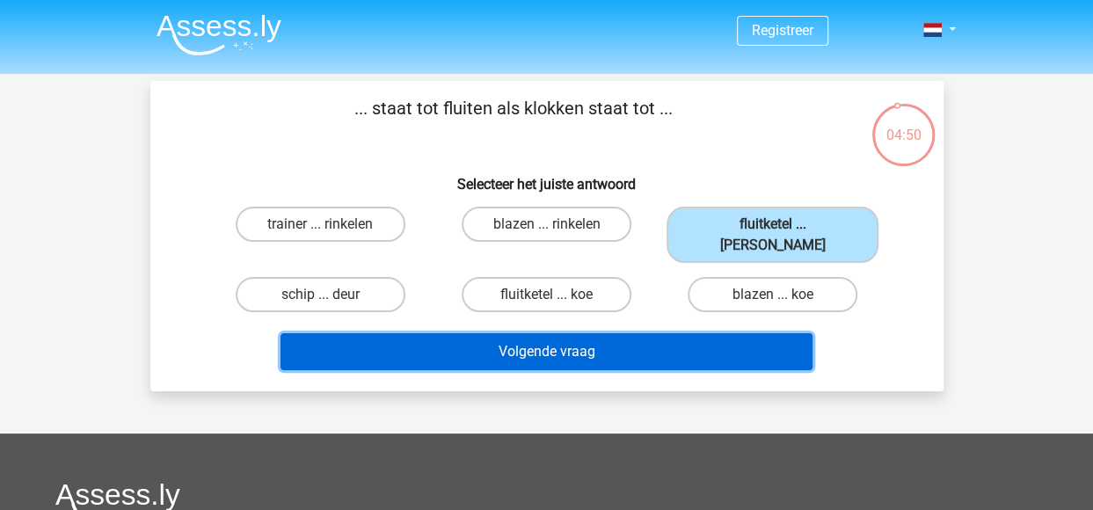
click at [523, 333] on button "Volgende vraag" at bounding box center [547, 351] width 532 height 37
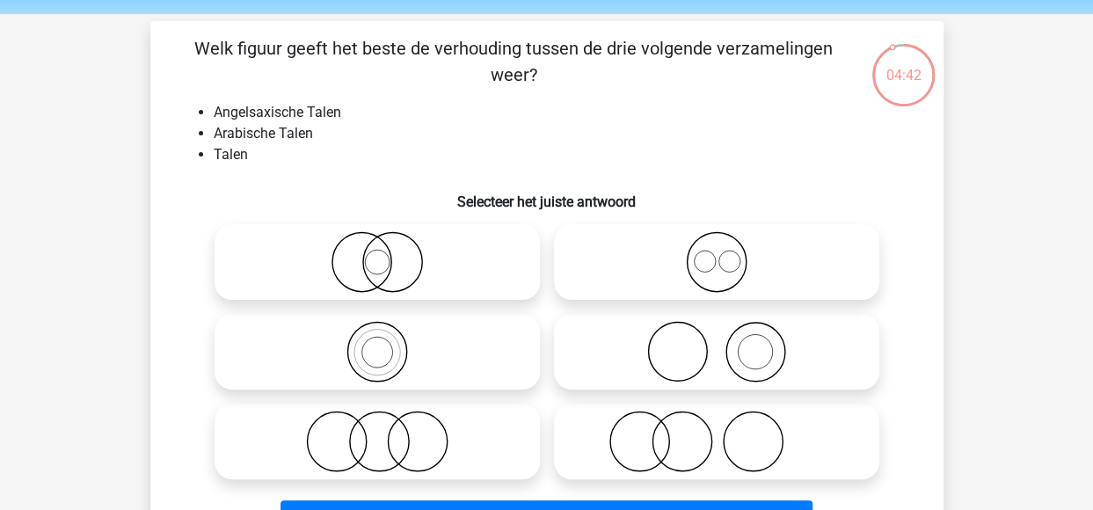
scroll to position [176, 0]
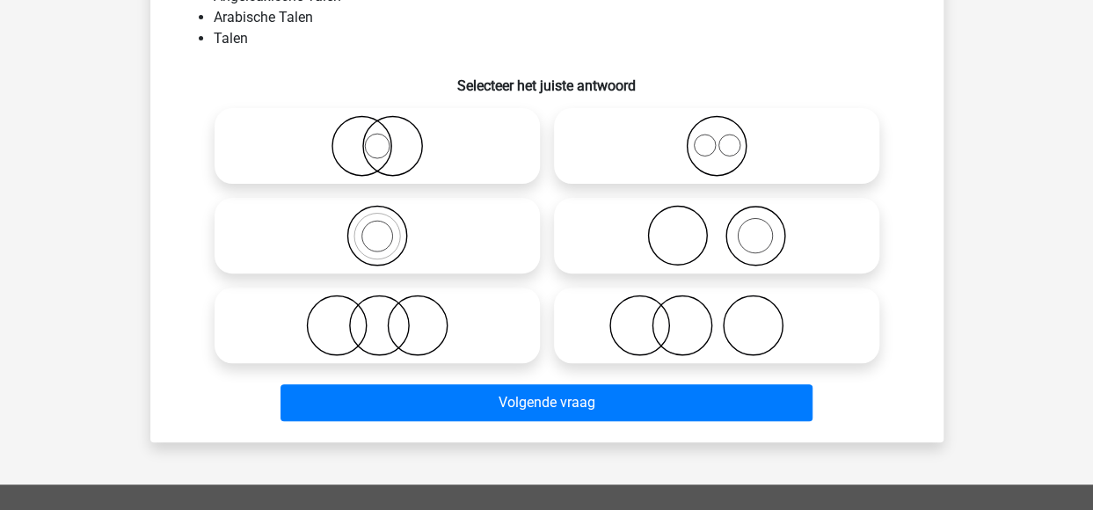
click at [698, 157] on icon at bounding box center [716, 146] width 311 height 62
click at [717, 137] on input "radio" at bounding box center [722, 131] width 11 height 11
radio input "true"
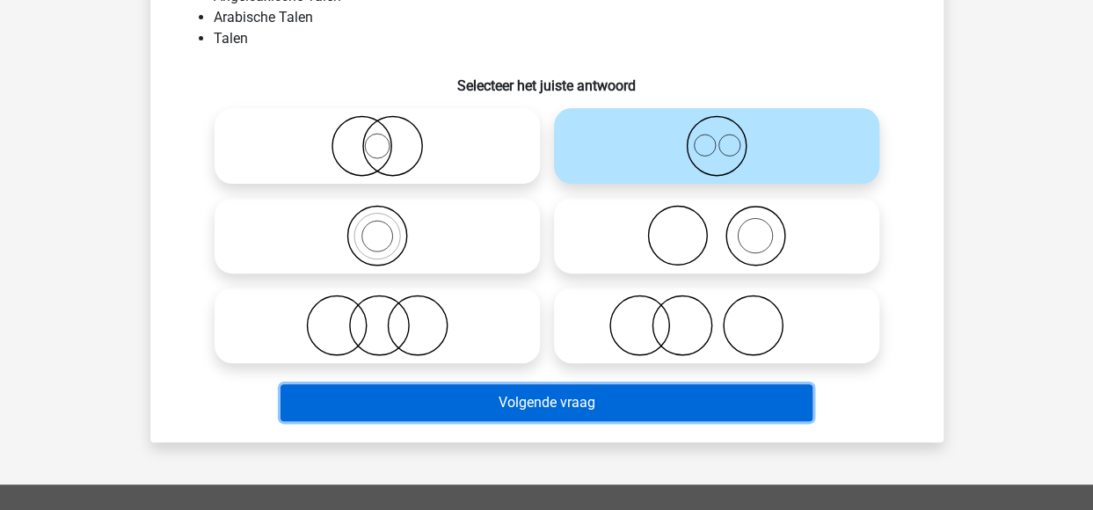
click at [598, 400] on button "Volgende vraag" at bounding box center [547, 402] width 532 height 37
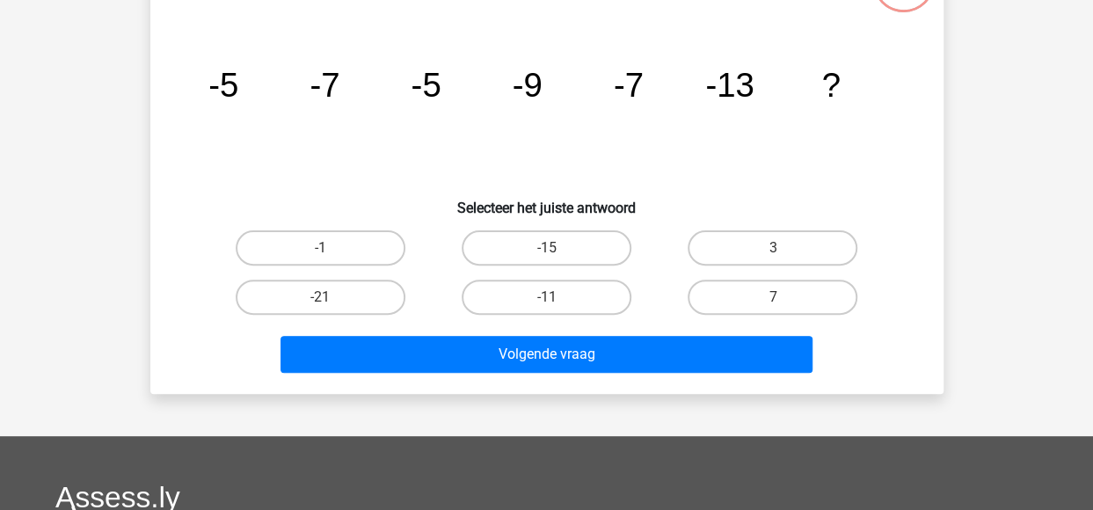
scroll to position [0, 0]
